Goal: Task Accomplishment & Management: Manage account settings

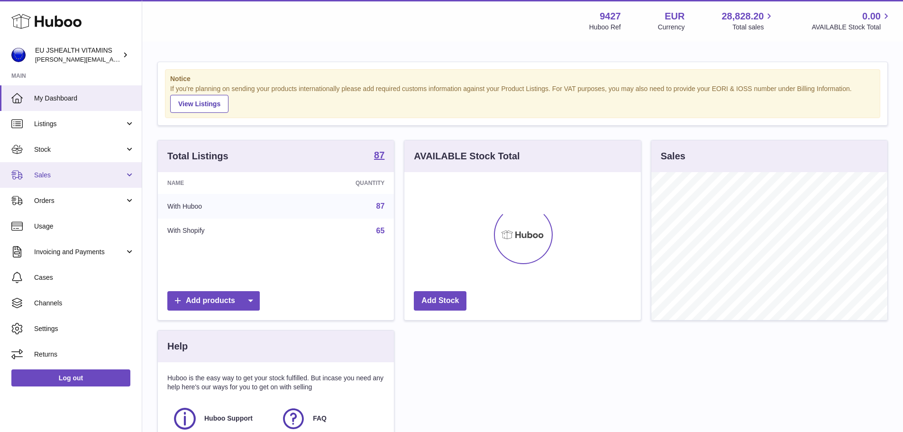
scroll to position [148, 237]
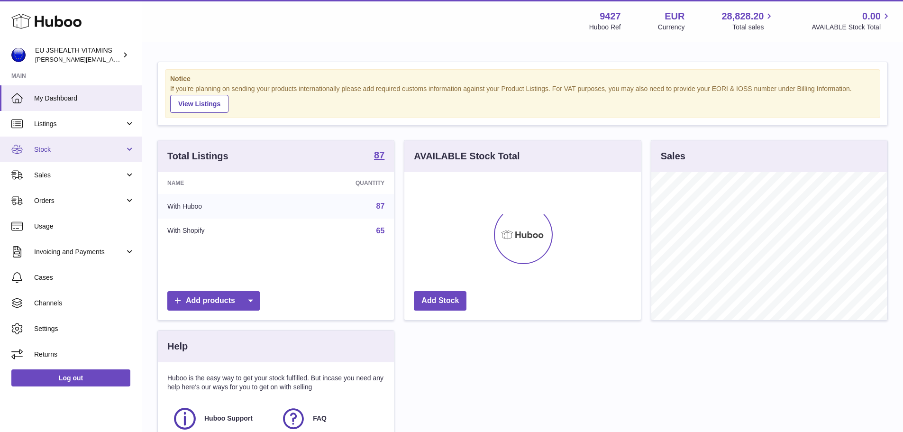
click at [45, 142] on link "Stock" at bounding box center [71, 150] width 142 height 26
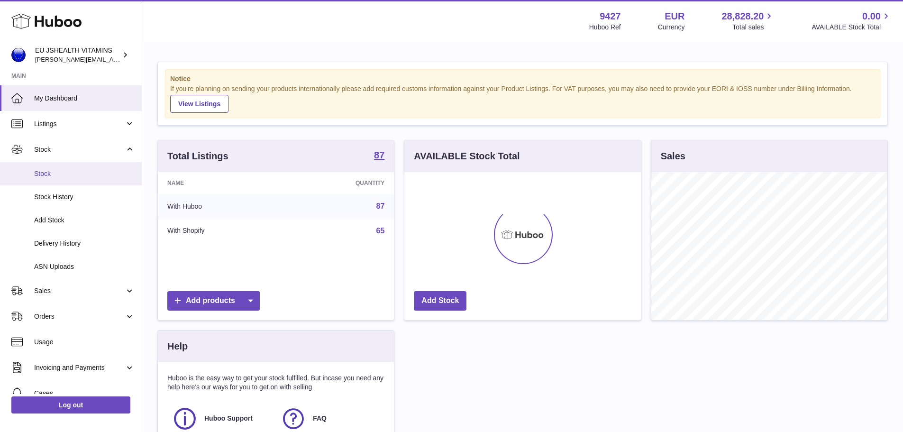
click at [44, 171] on span "Stock" at bounding box center [84, 173] width 100 height 9
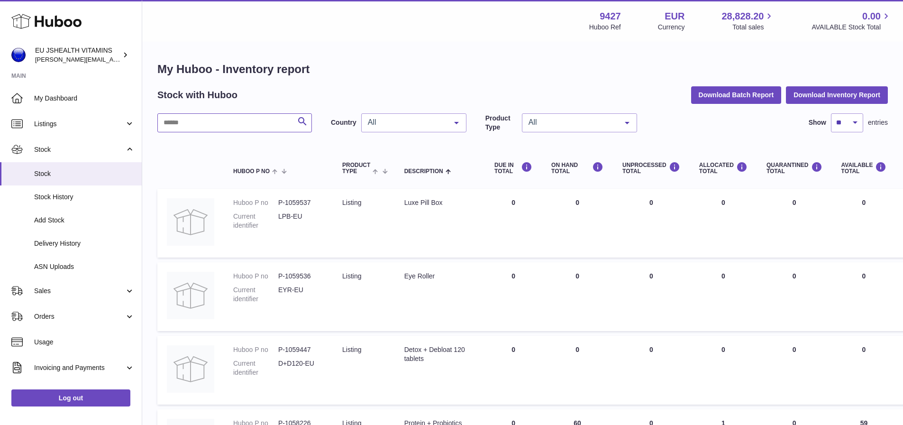
click at [241, 123] on input "text" at bounding box center [234, 122] width 155 height 19
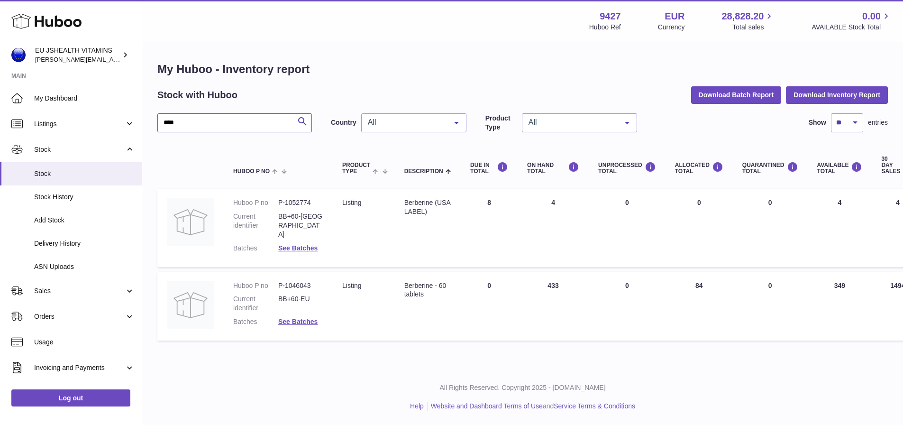
drag, startPoint x: 241, startPoint y: 123, endPoint x: 150, endPoint y: 124, distance: 91.5
click at [150, 124] on div "My Huboo - Inventory report Stock with Huboo Download Batch Report Download Inv…" at bounding box center [522, 203] width 761 height 321
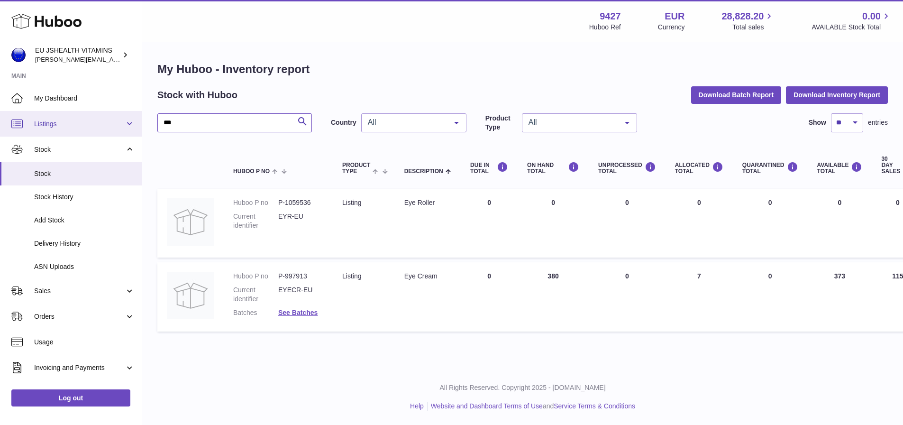
drag, startPoint x: 202, startPoint y: 125, endPoint x: 108, endPoint y: 119, distance: 94.5
click at [108, 119] on div "Huboo EU JSHEALTH VITAMINS laura@jessicasepel.com Main My Dashboard Listings No…" at bounding box center [451, 212] width 903 height 425
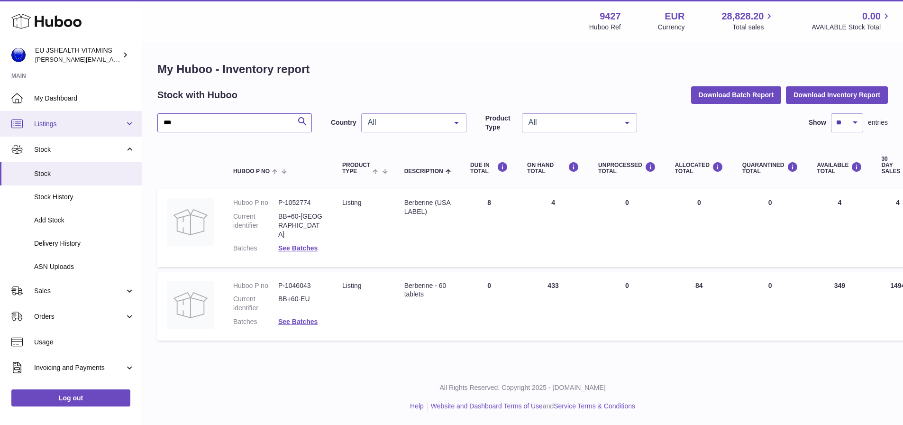
type input "***"
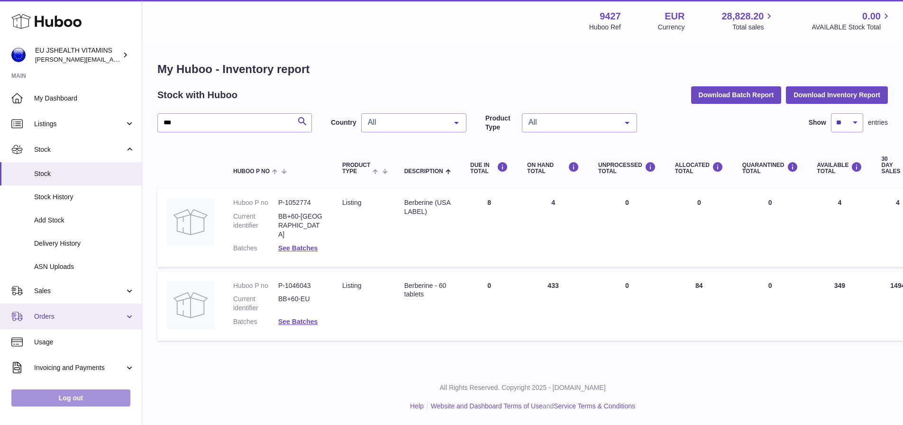
drag, startPoint x: 60, startPoint y: 406, endPoint x: 85, endPoint y: 313, distance: 96.7
click at [61, 406] on link "Log out" at bounding box center [70, 397] width 119 height 17
